Goal: Information Seeking & Learning: Learn about a topic

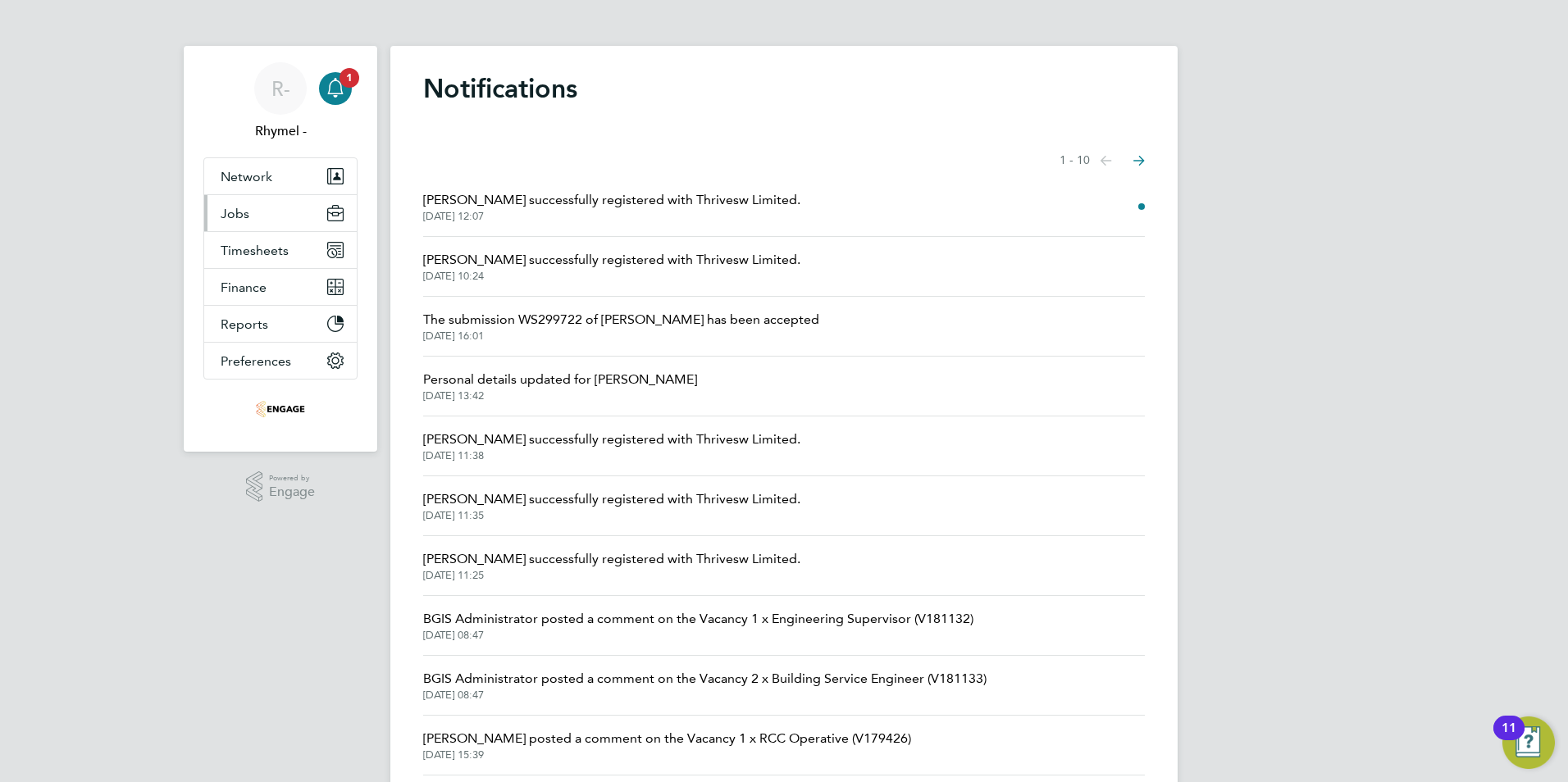
click at [237, 209] on span "Jobs" at bounding box center [235, 214] width 29 height 15
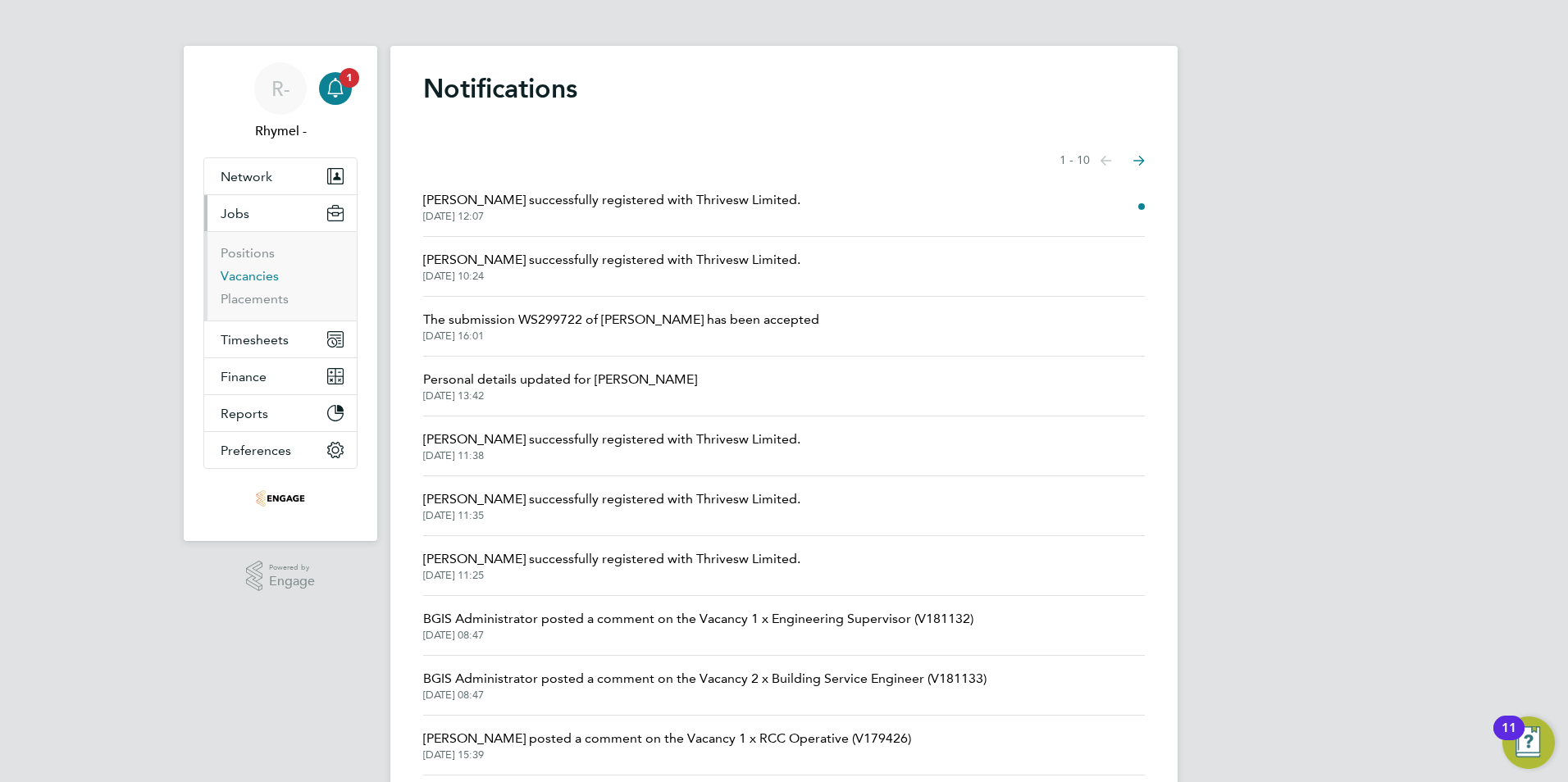
click at [244, 273] on link "Vacancies" at bounding box center [249, 276] width 58 height 15
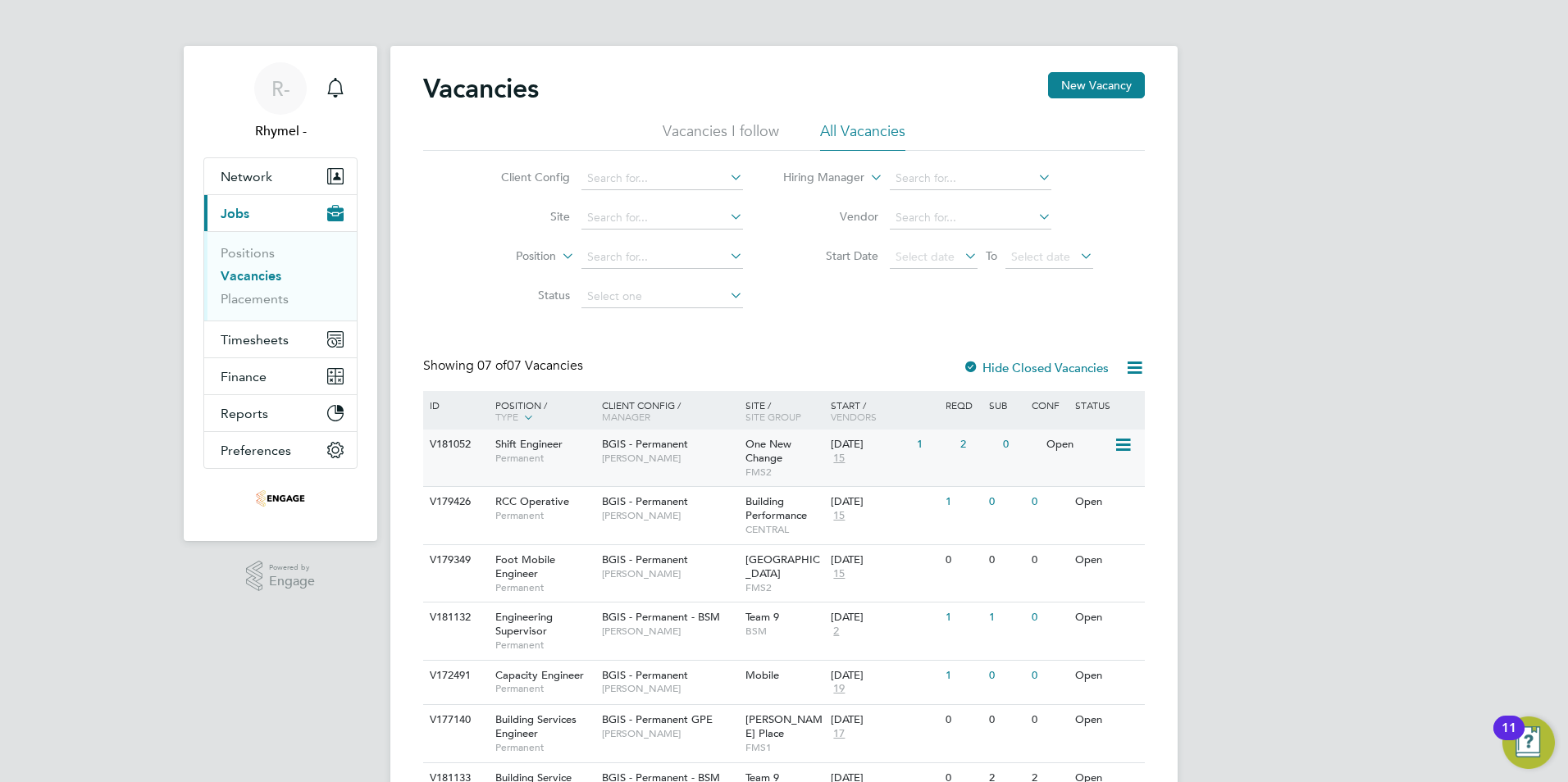
click at [475, 443] on div "V181052" at bounding box center [454, 445] width 57 height 31
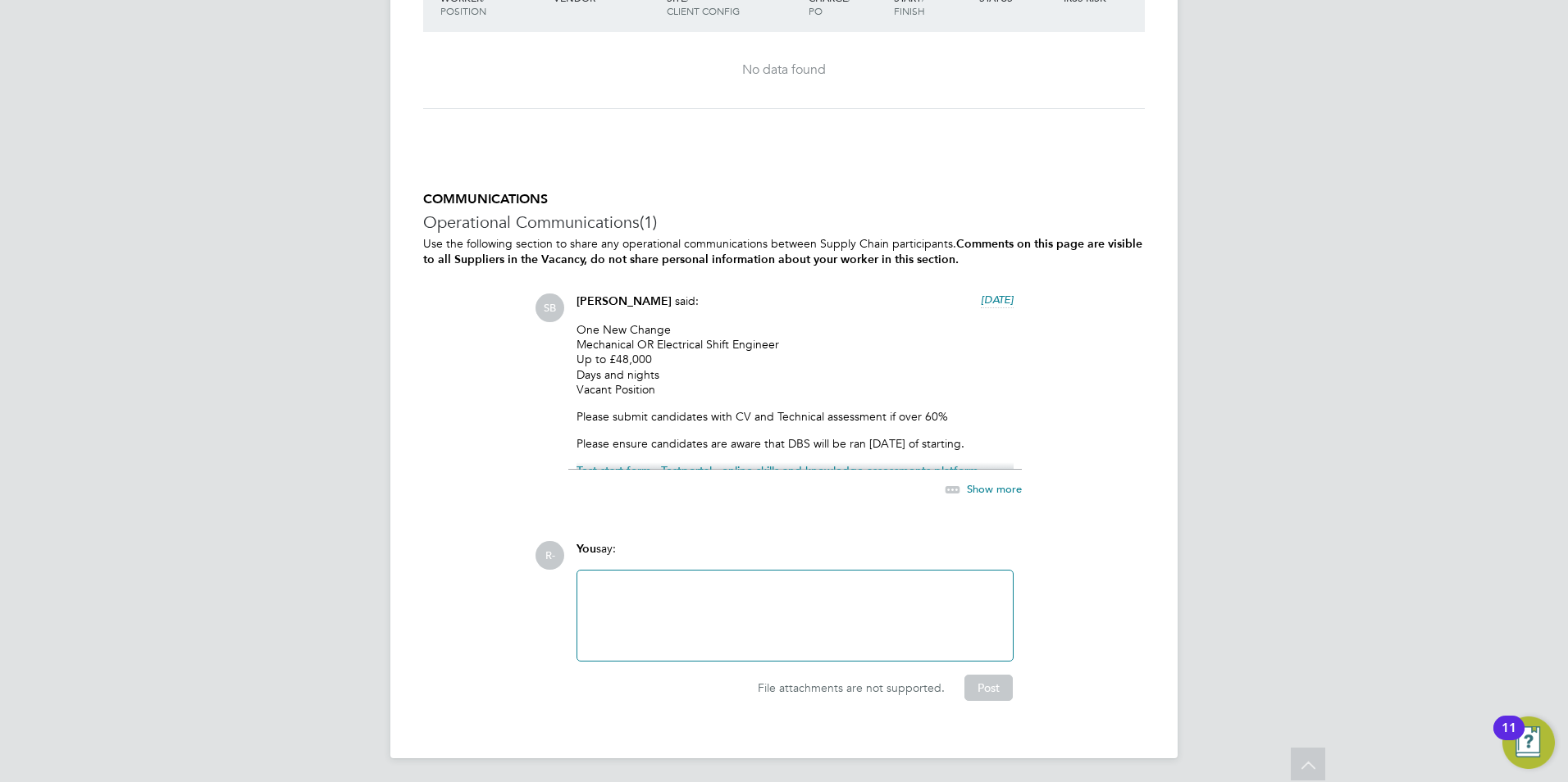
scroll to position [2529, 0]
click at [1003, 486] on span "Show more" at bounding box center [994, 488] width 55 height 14
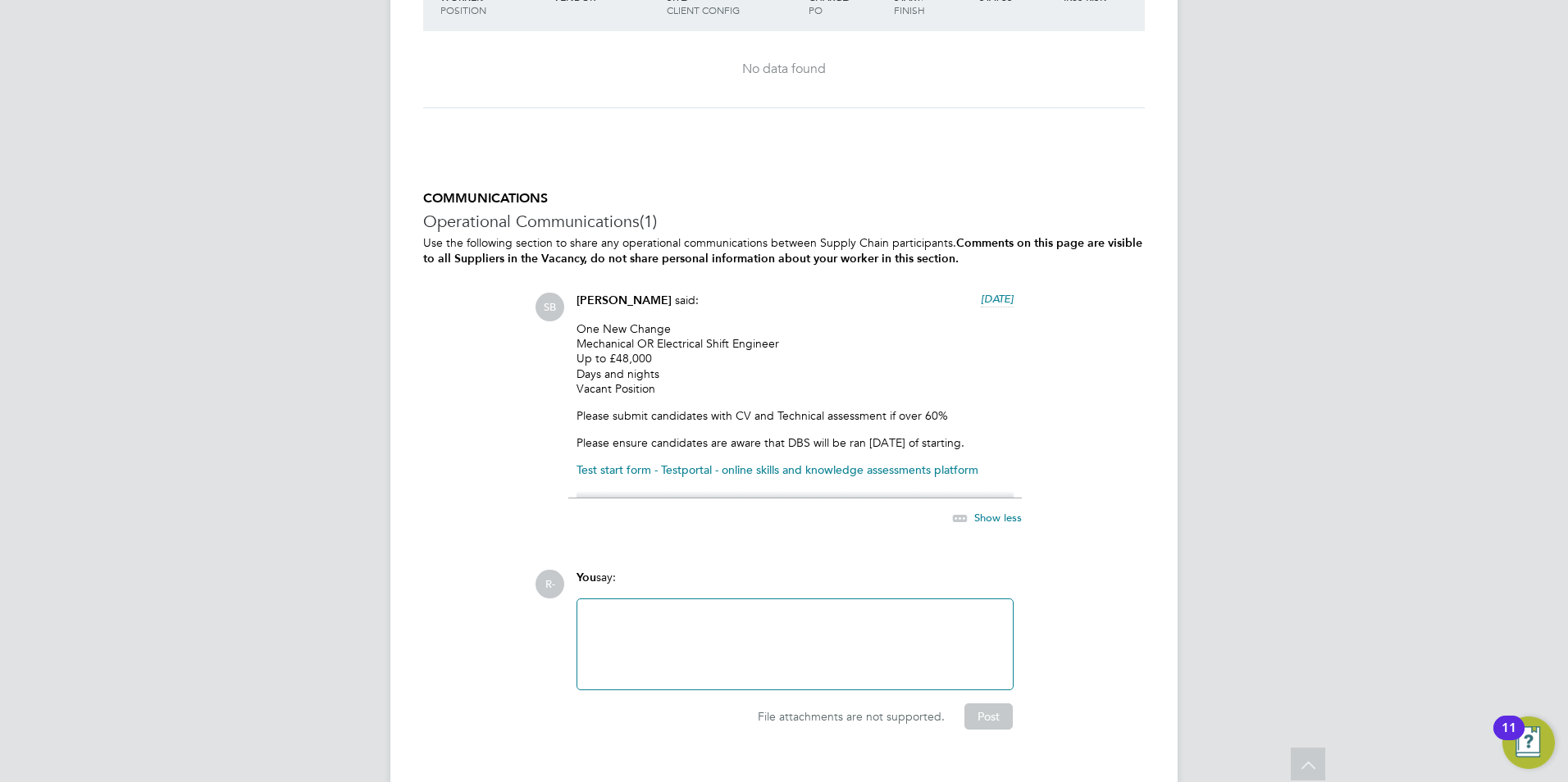
drag, startPoint x: 944, startPoint y: 489, endPoint x: 947, endPoint y: 525, distance: 36.1
click at [947, 525] on div "Show less" at bounding box center [795, 510] width 454 height 37
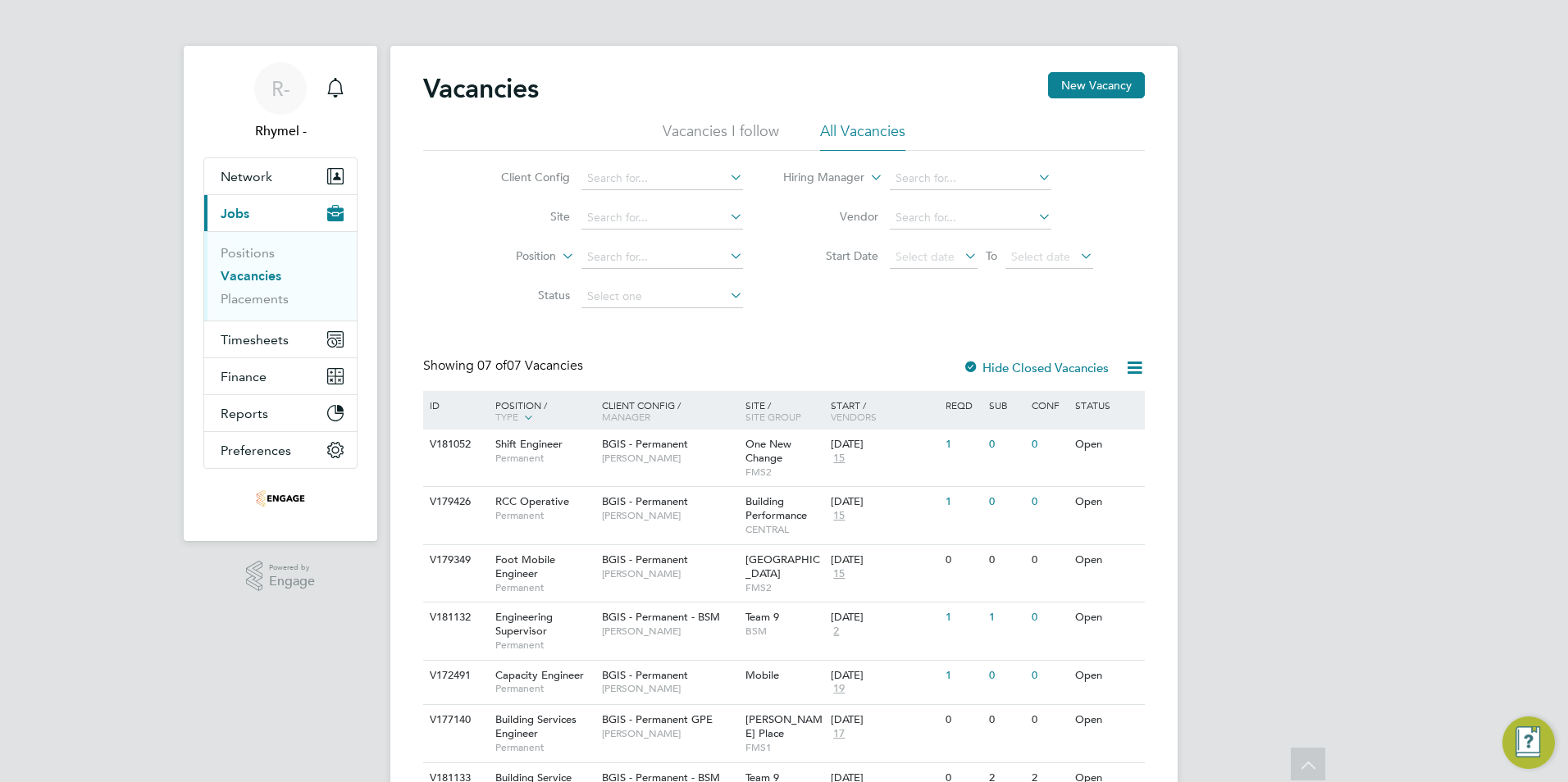
scroll to position [97, 0]
